Goal: Information Seeking & Learning: Compare options

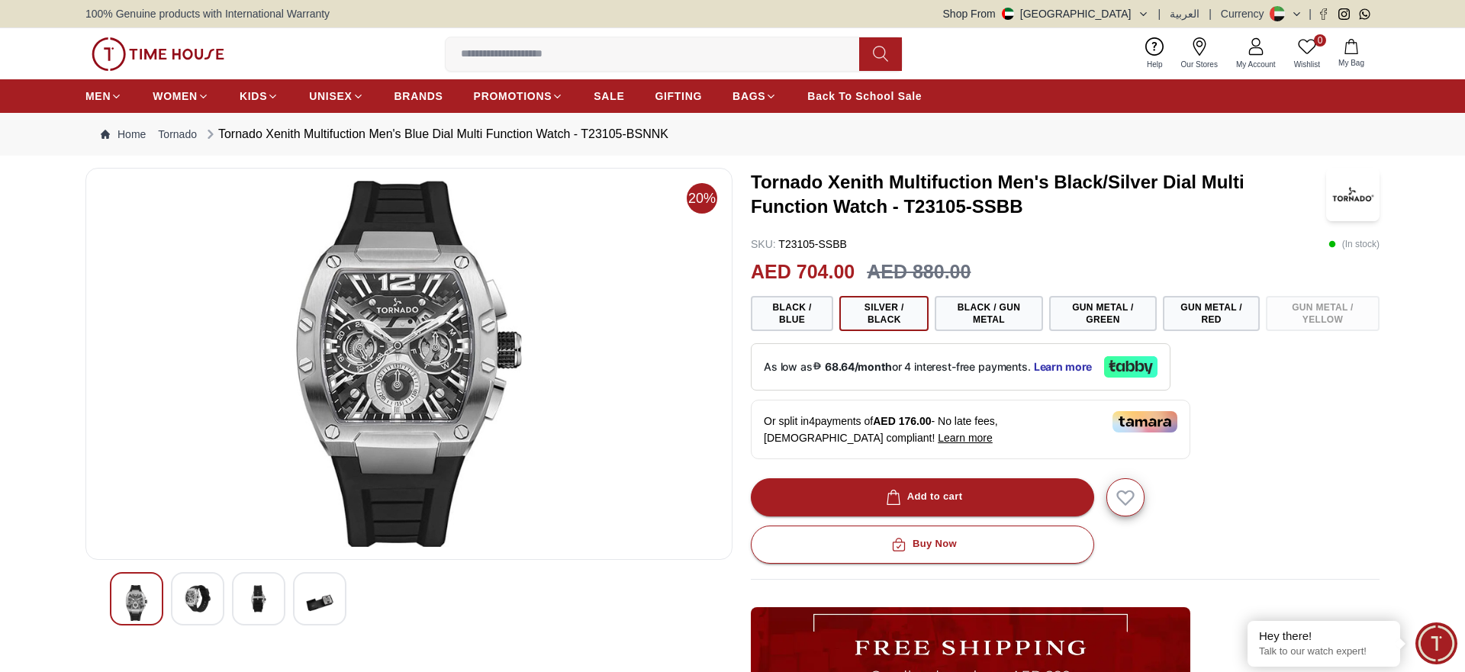
click at [508, 51] on input at bounding box center [659, 54] width 426 height 31
paste input "**********"
type input "**********"
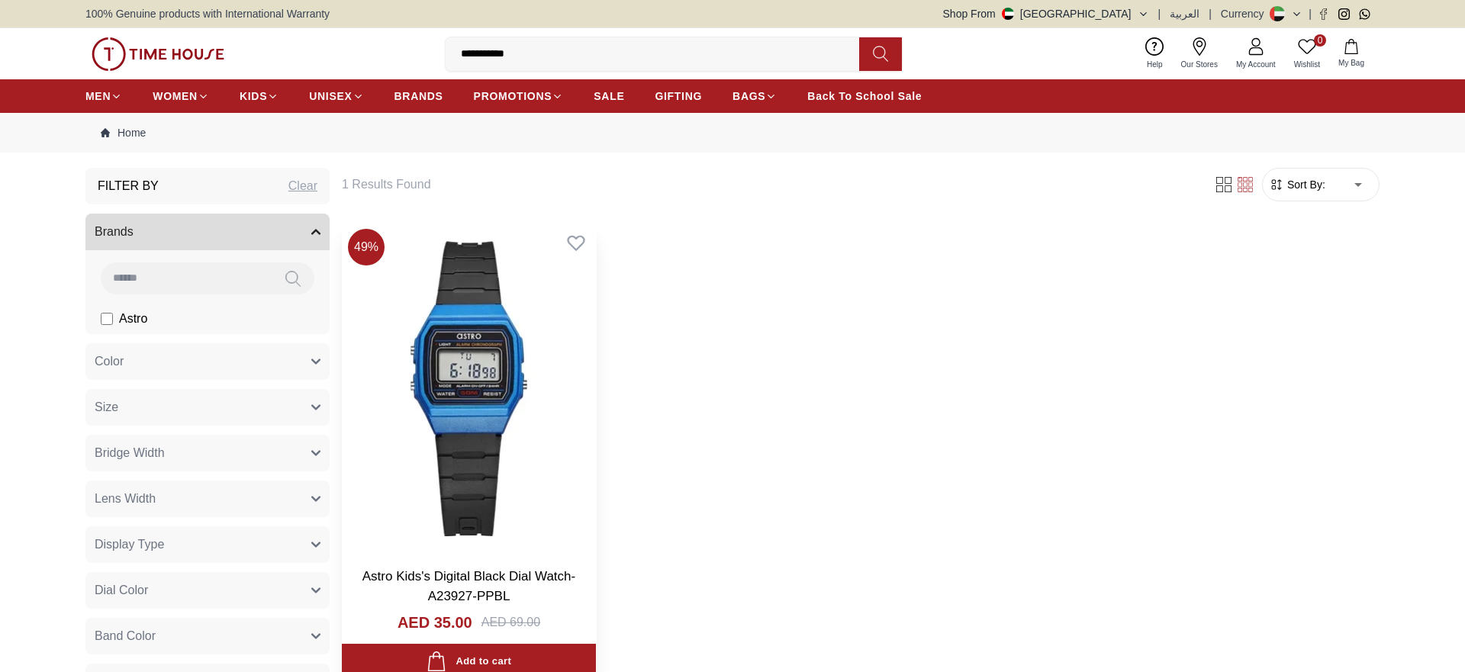
click at [454, 366] on img at bounding box center [469, 389] width 254 height 332
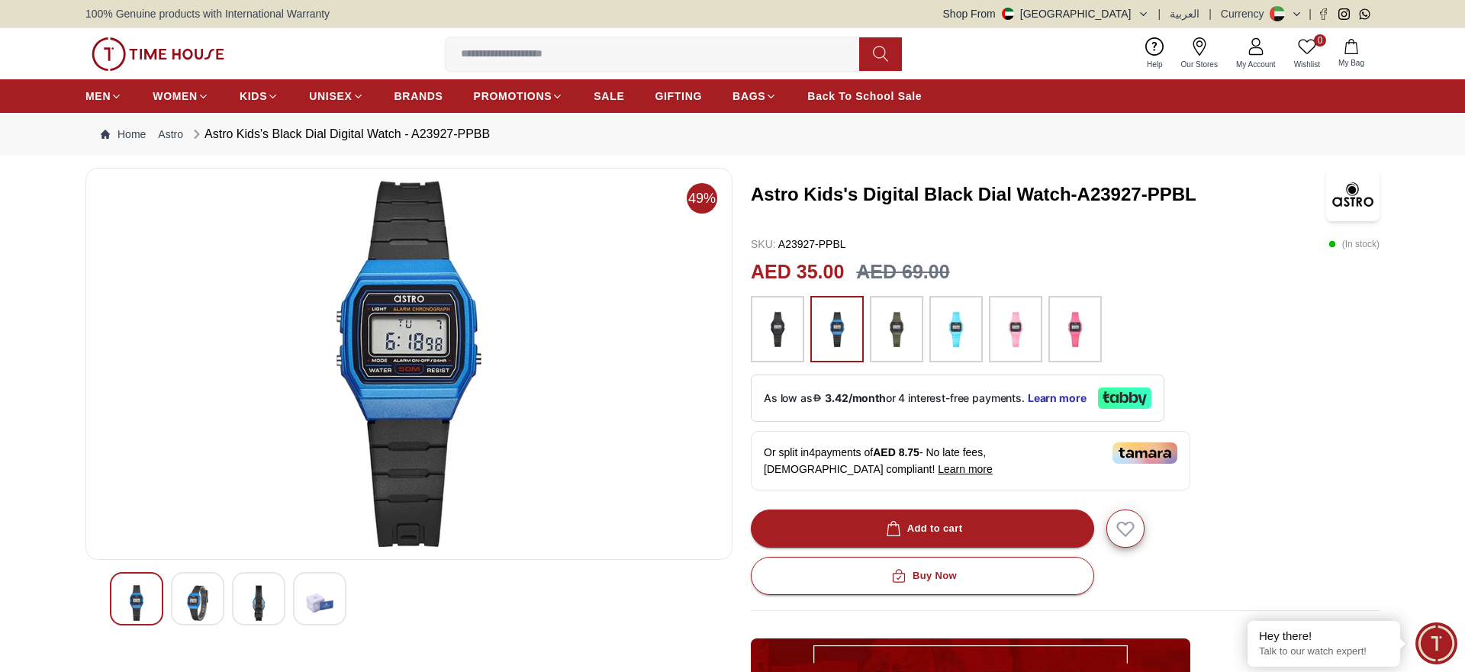
click at [790, 332] on img at bounding box center [778, 330] width 38 height 52
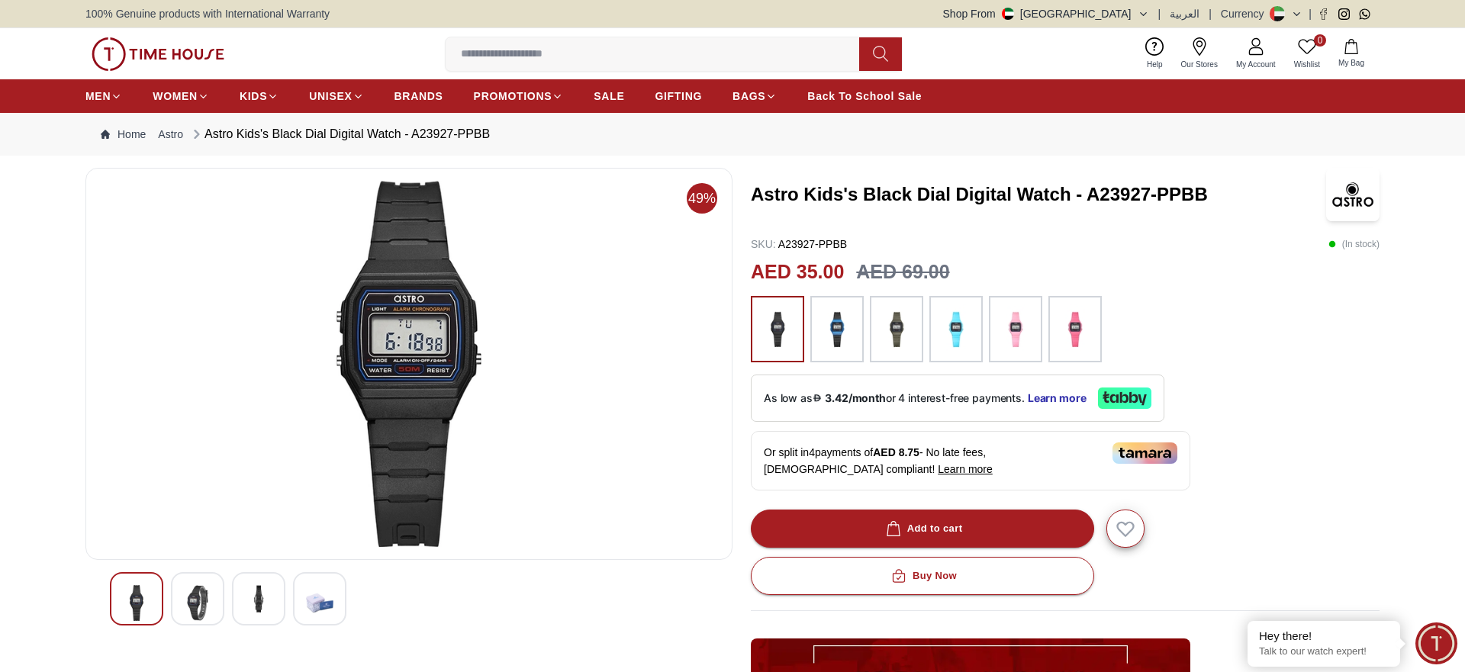
click at [901, 327] on img at bounding box center [897, 330] width 38 height 52
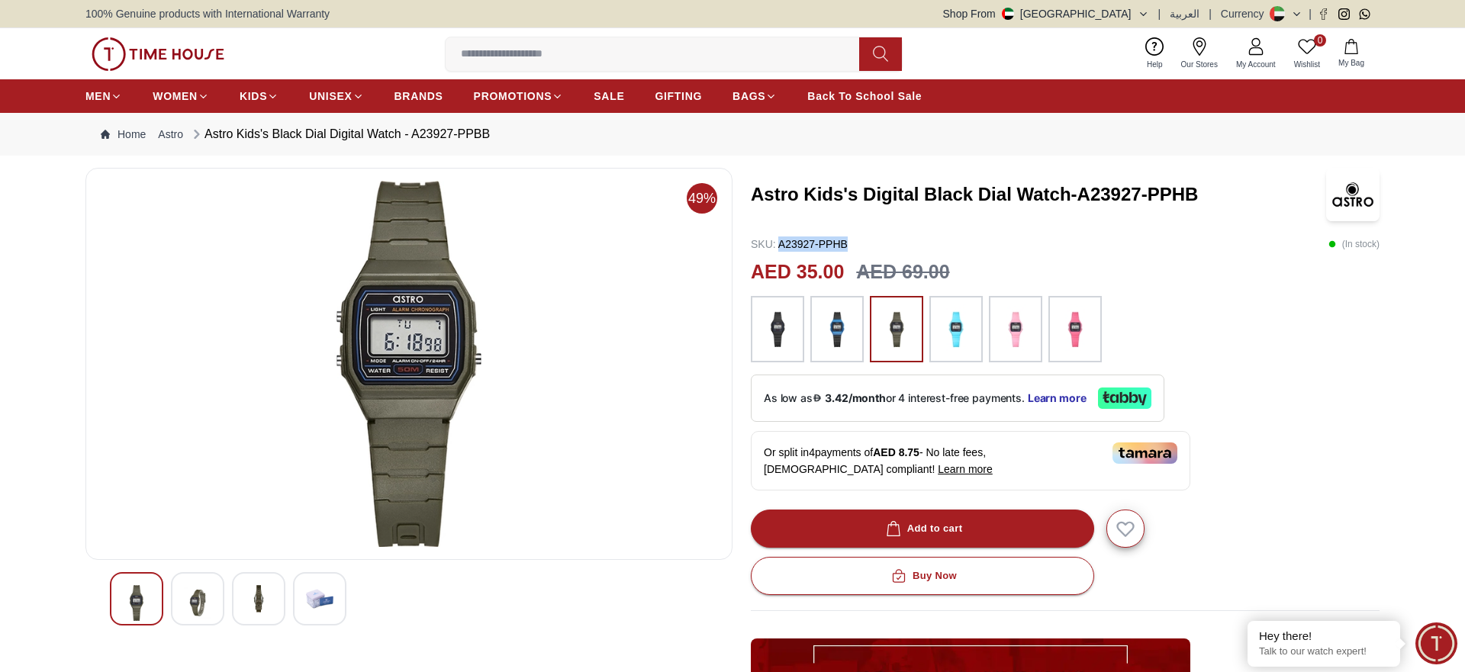
drag, startPoint x: 855, startPoint y: 241, endPoint x: 780, endPoint y: 240, distance: 75.6
click at [780, 240] on div "SKU : A23927-PPHB ( In stock )" at bounding box center [1065, 244] width 629 height 15
copy p "A23927-PPHB"
click at [1055, 327] on div at bounding box center [1075, 329] width 53 height 67
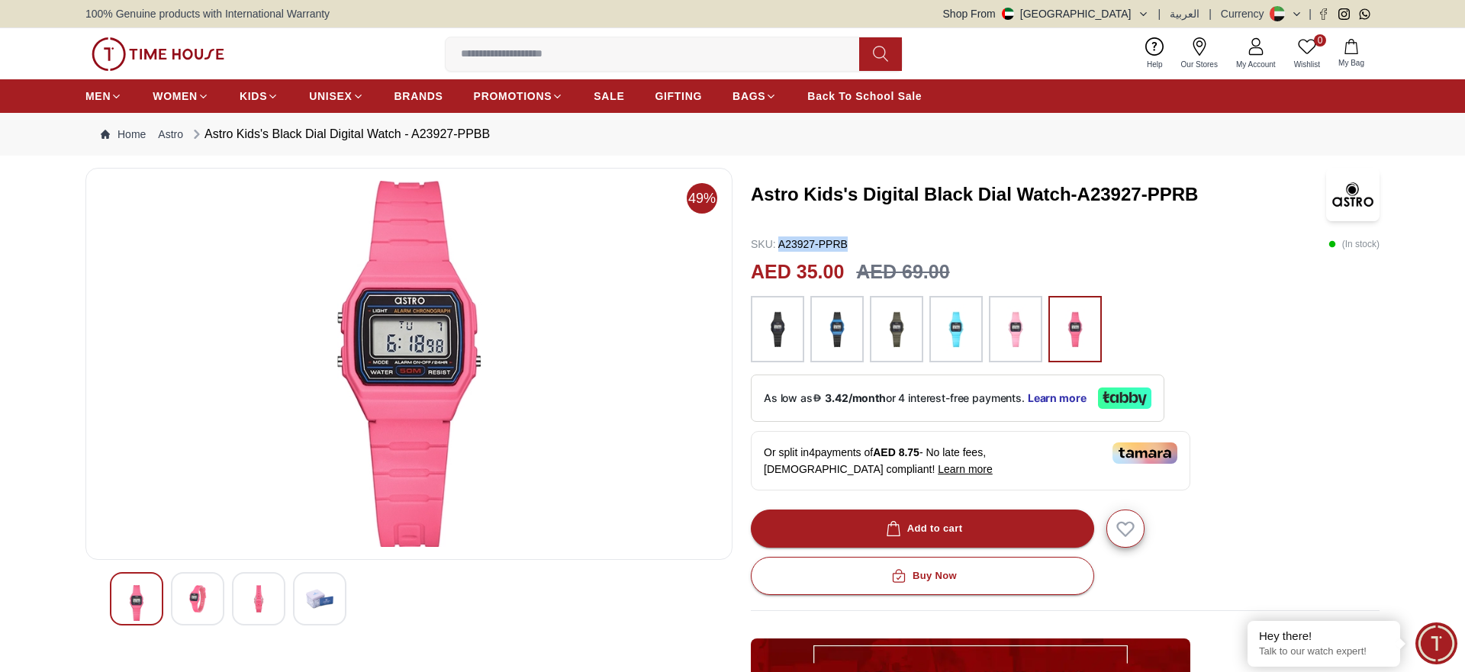
drag, startPoint x: 855, startPoint y: 244, endPoint x: 782, endPoint y: 246, distance: 72.5
click at [782, 246] on div "SKU : A23927-PPRB ( In stock )" at bounding box center [1065, 244] width 629 height 15
copy p "A23927-PPRB"
